Goal: Information Seeking & Learning: Compare options

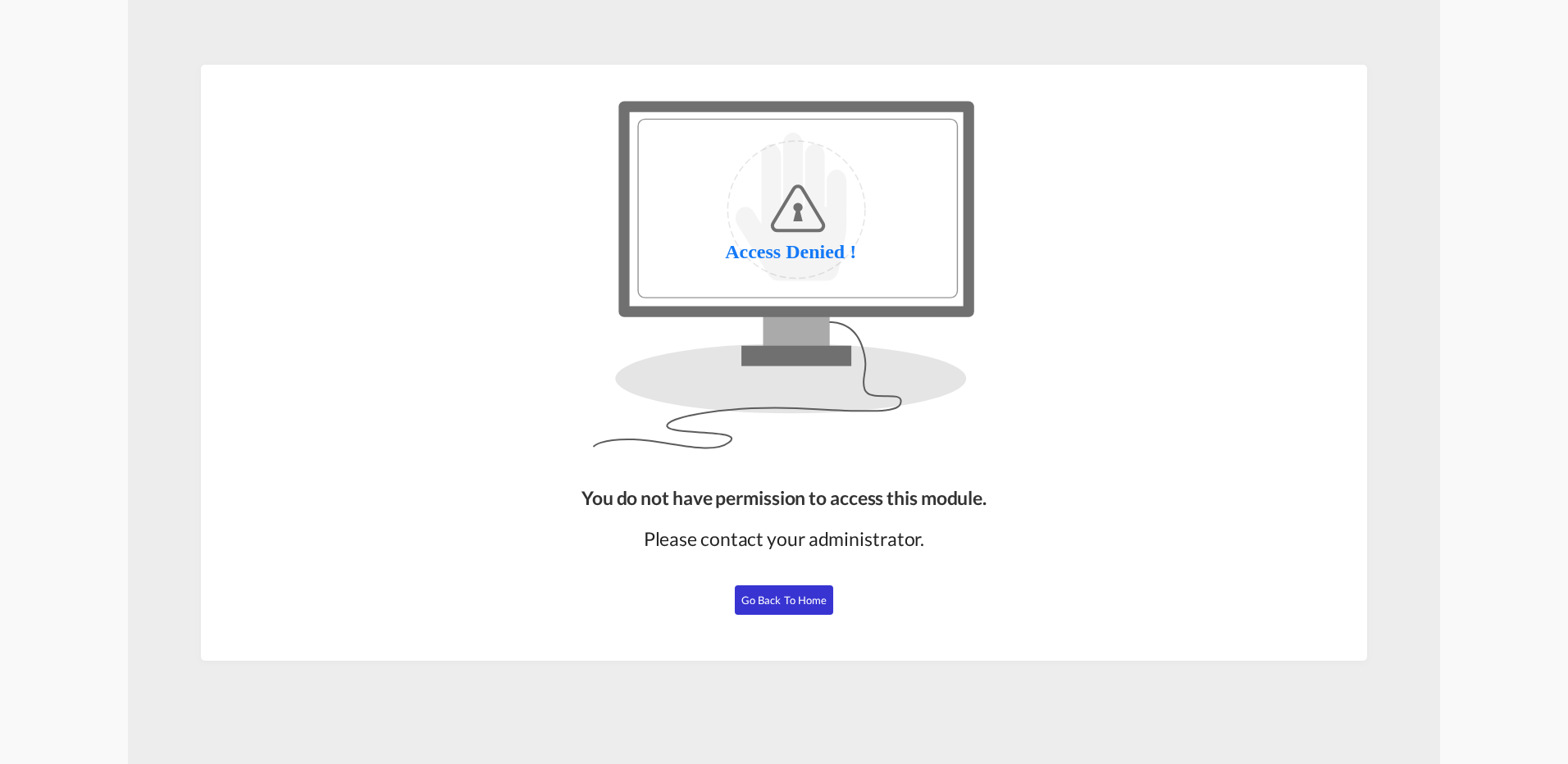
click at [797, 605] on span "Go Back to Home" at bounding box center [784, 600] width 86 height 13
click at [748, 602] on span "Go Back to Home" at bounding box center [784, 600] width 86 height 13
